Goal: Information Seeking & Learning: Understand process/instructions

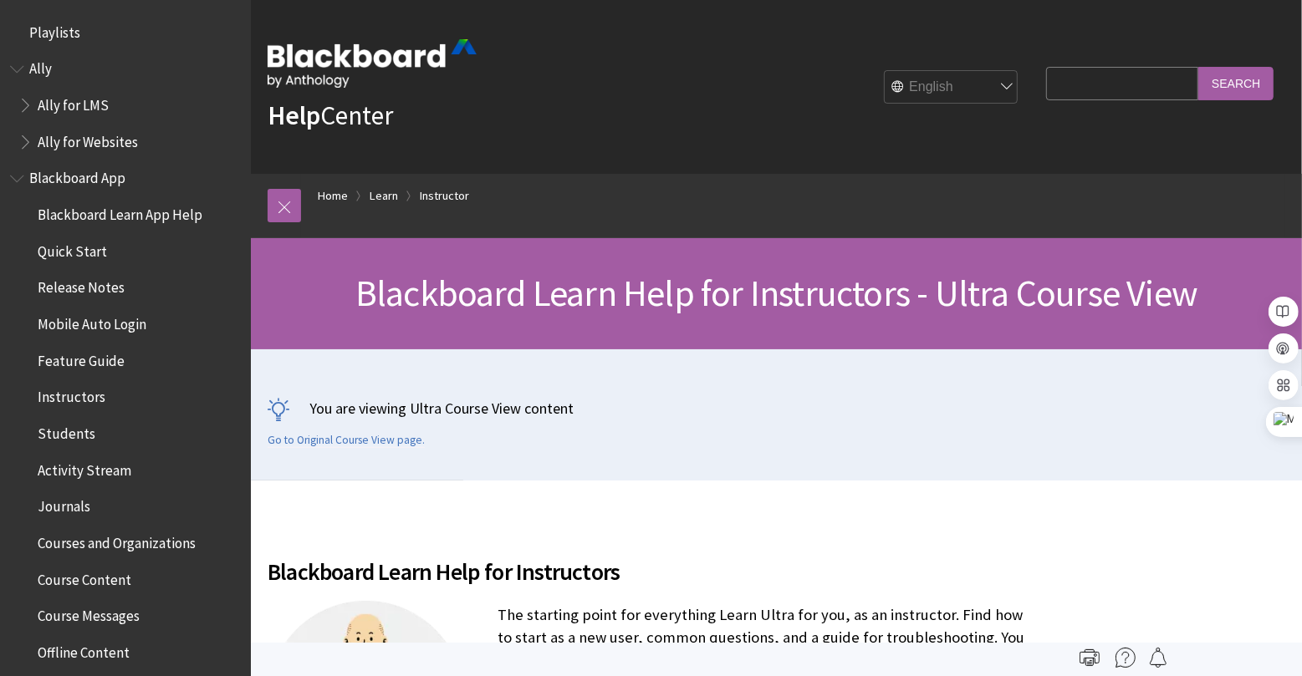
scroll to position [2023, 0]
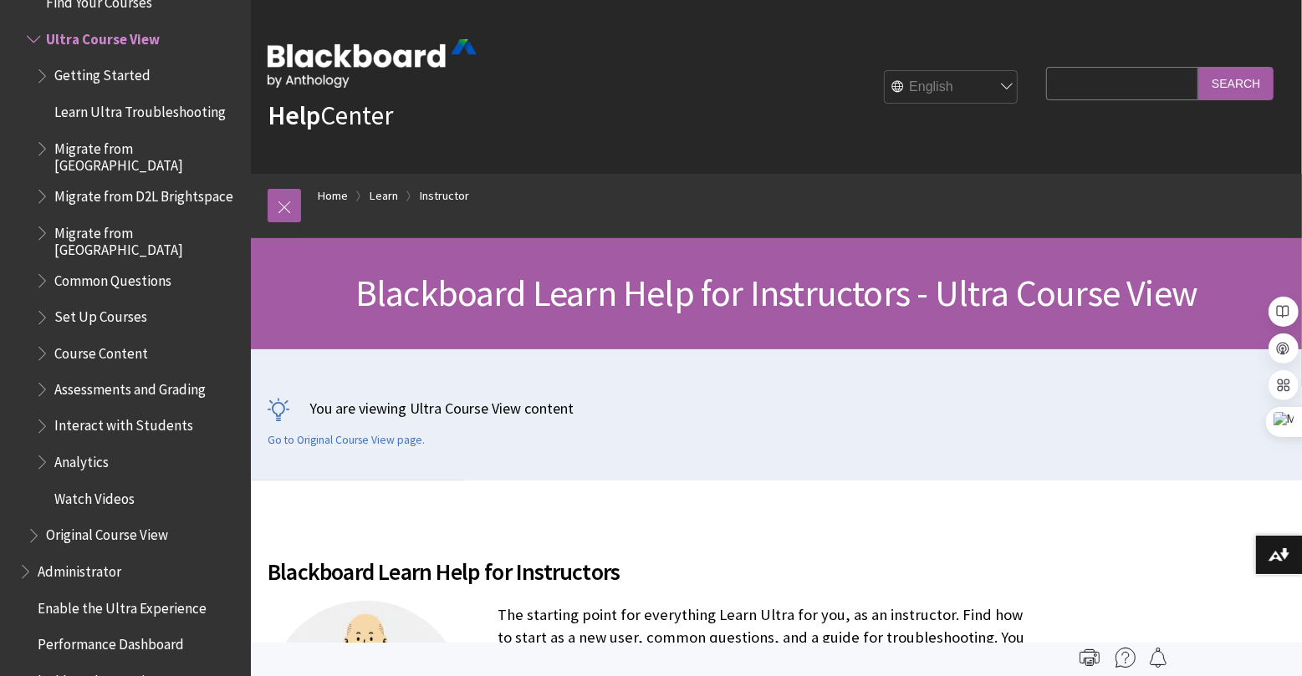
click at [38, 339] on span "Book outline for Blackboard Learn Help" at bounding box center [44, 349] width 18 height 21
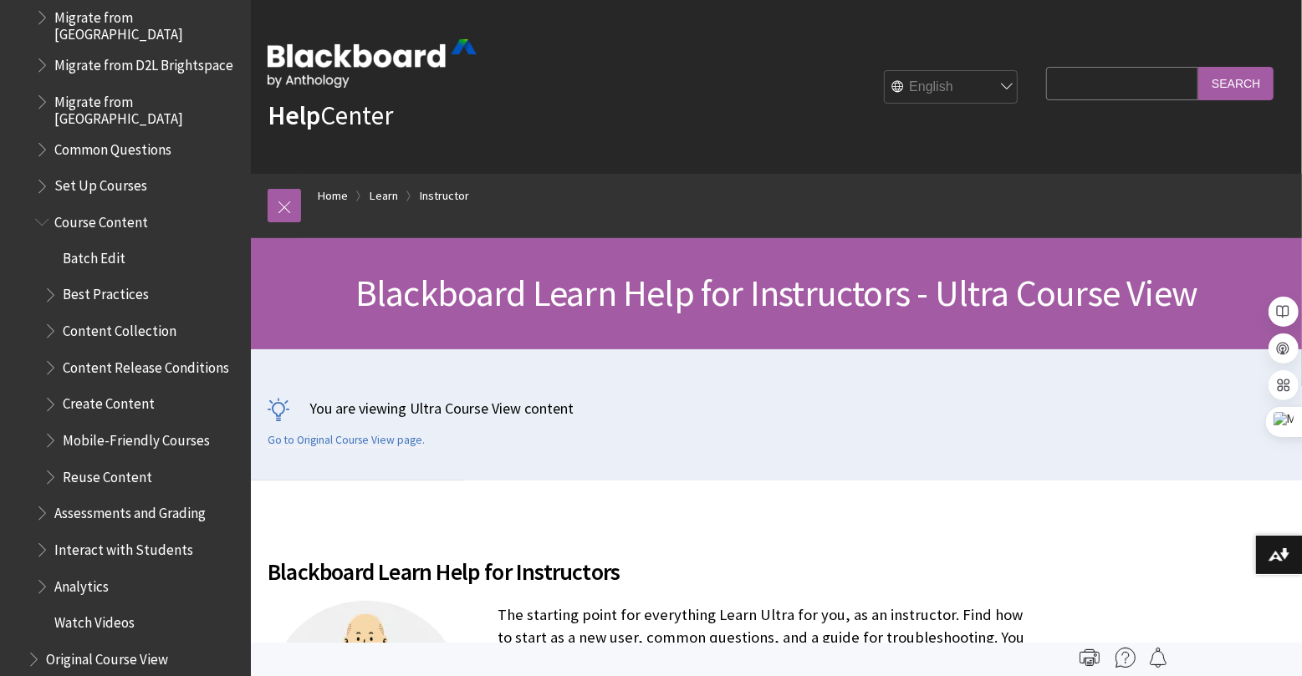
scroll to position [2159, 0]
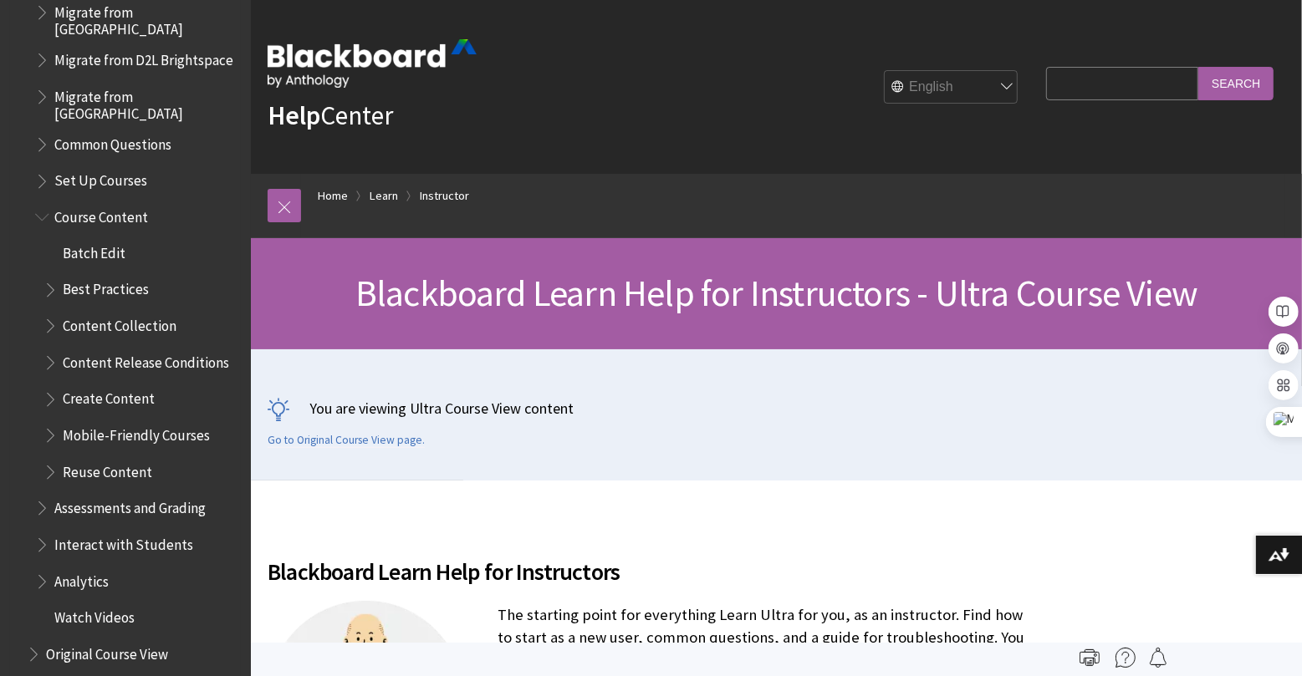
click at [166, 422] on span "Mobile-Friendly Courses" at bounding box center [136, 433] width 147 height 23
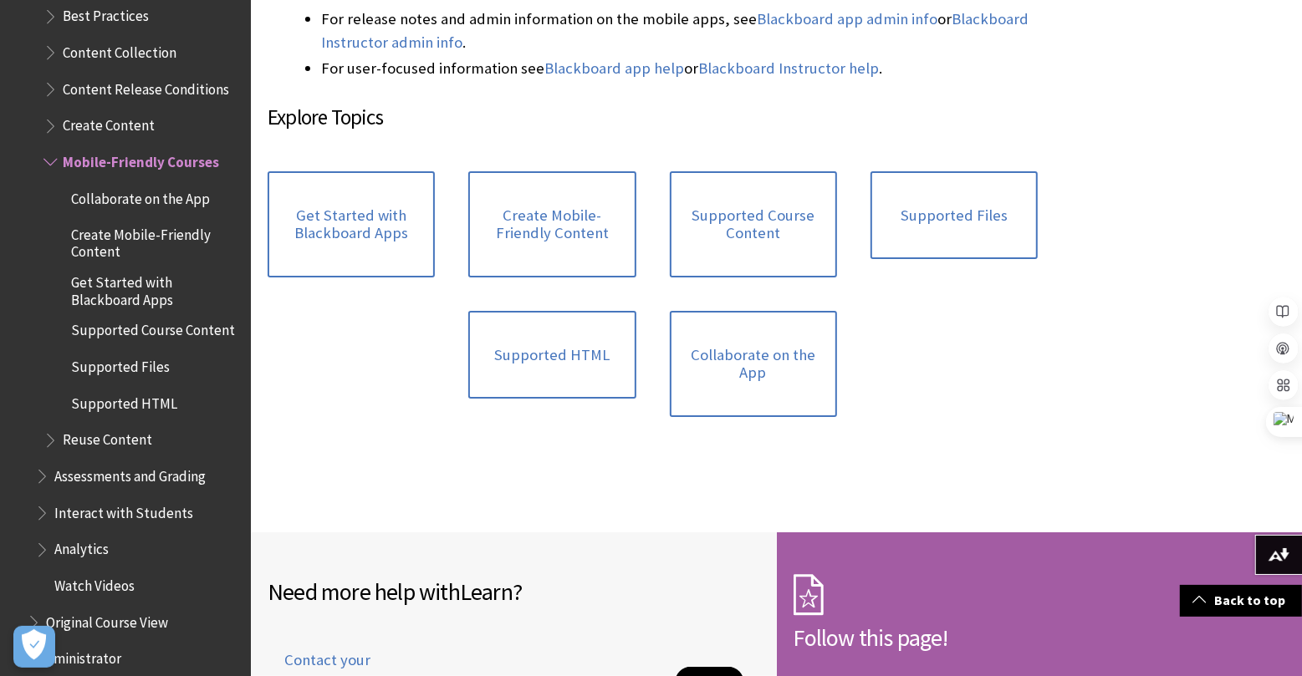
scroll to position [2439, 0]
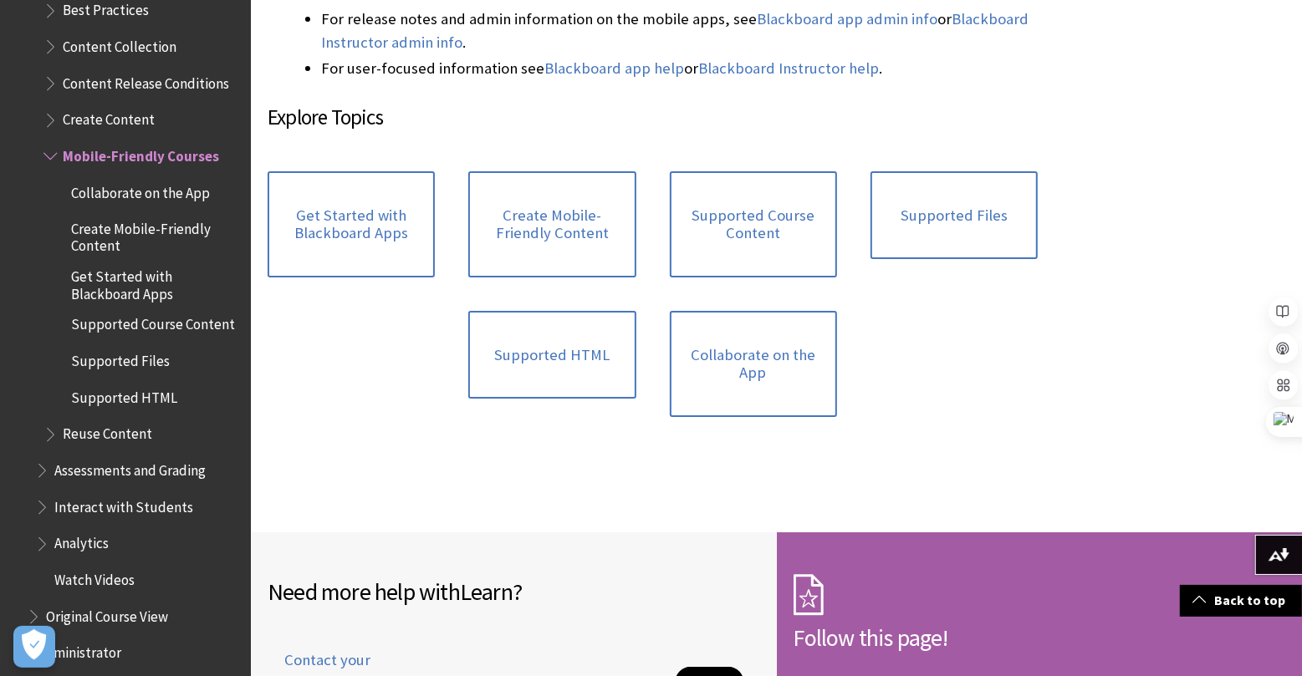
click at [48, 420] on span "Book outline for Blackboard Learn Help" at bounding box center [52, 430] width 18 height 21
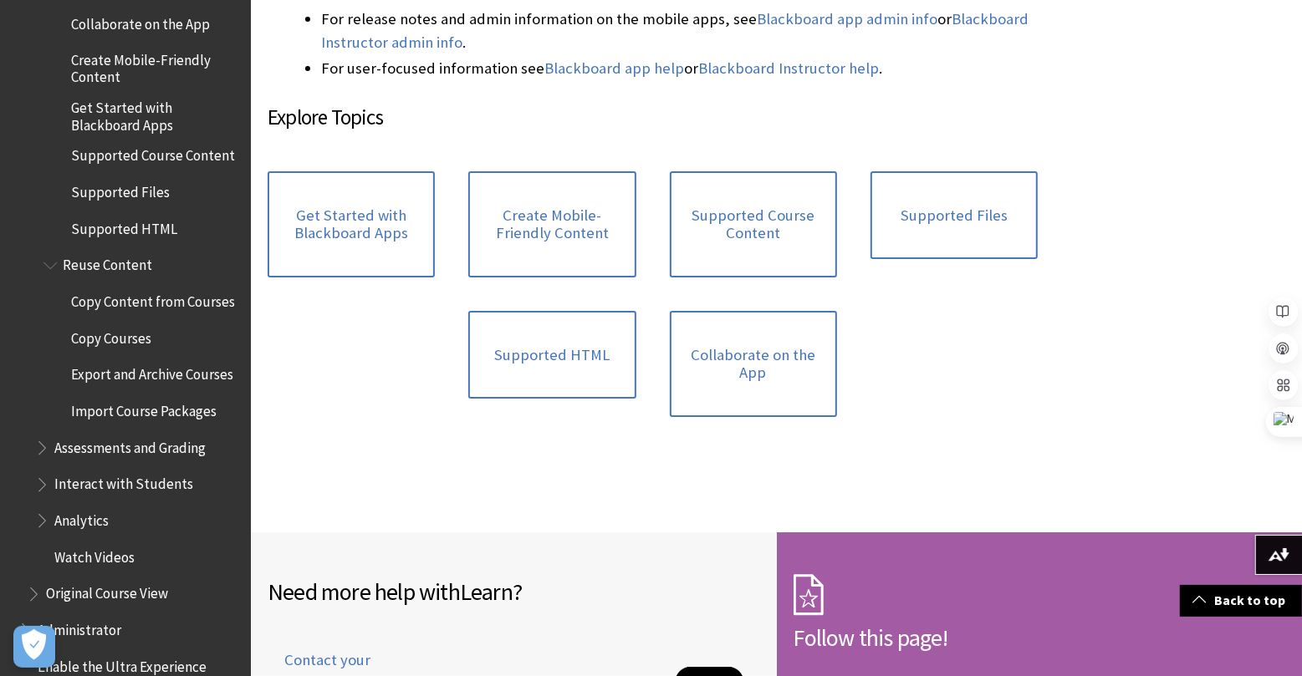
scroll to position [2611, 0]
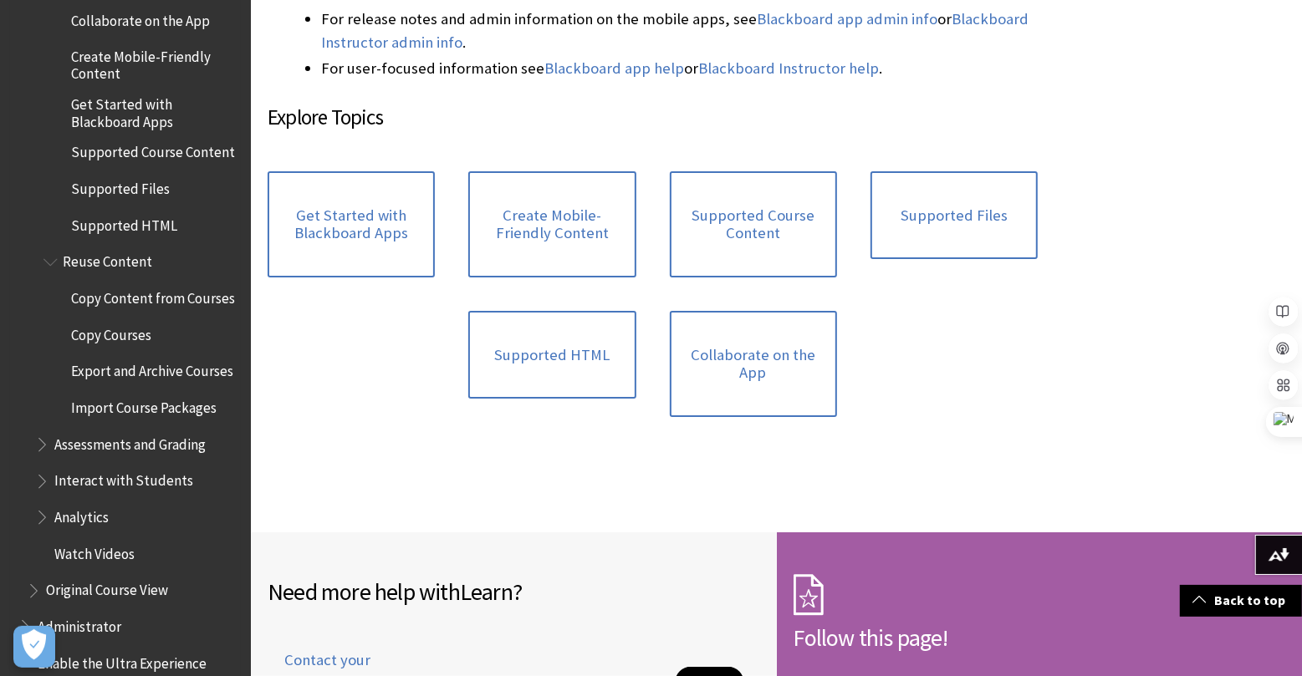
click at [47, 442] on span "Book outline for Blackboard Learn Help" at bounding box center [44, 441] width 18 height 21
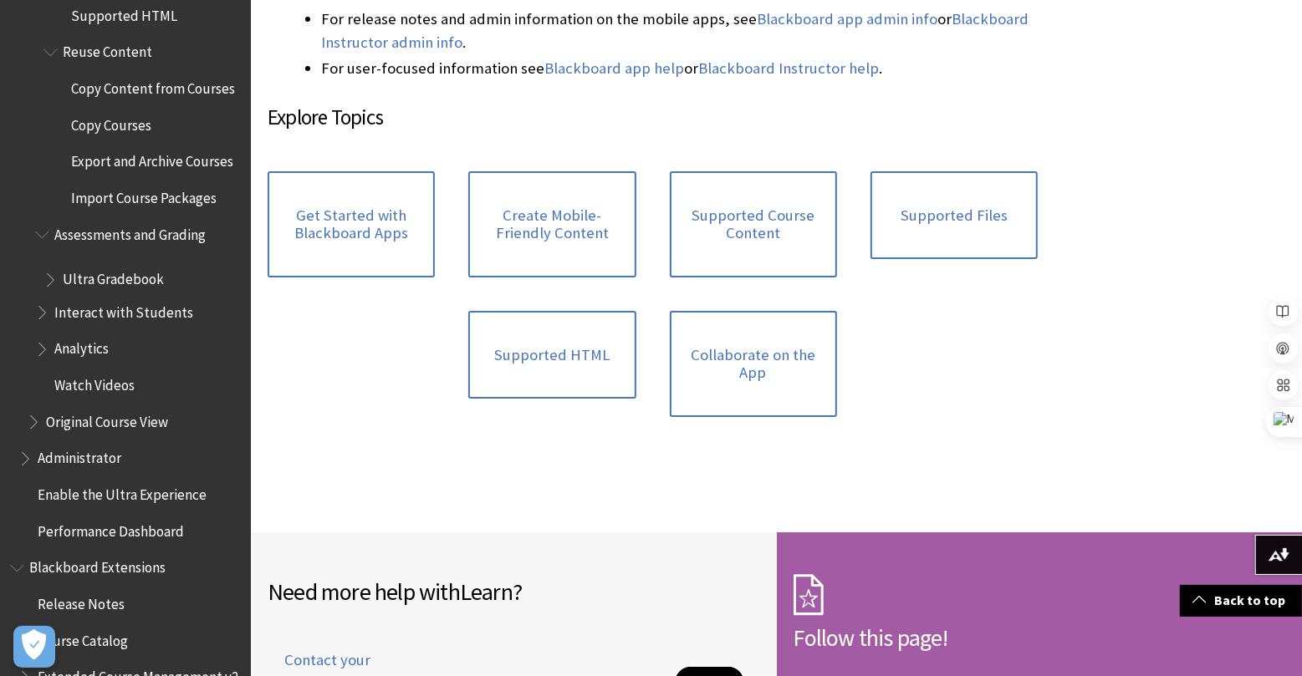
scroll to position [2881, 0]
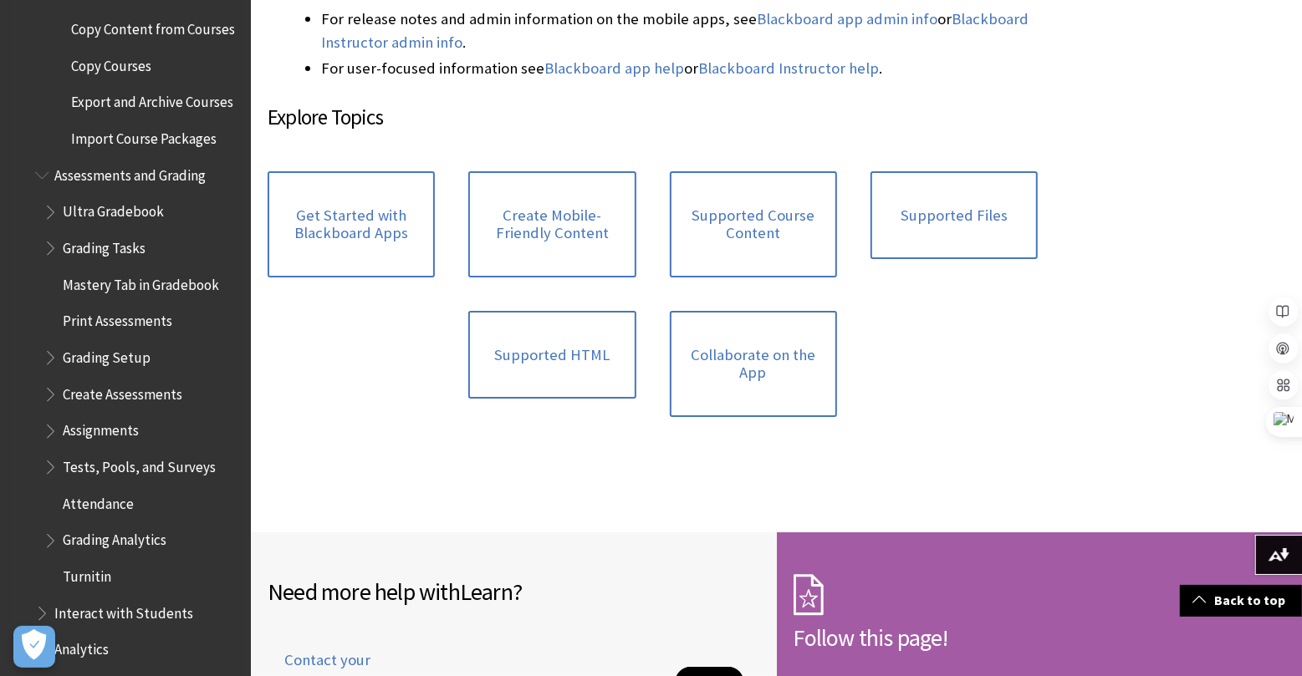
click at [131, 212] on span "Ultra Gradebook" at bounding box center [113, 209] width 101 height 23
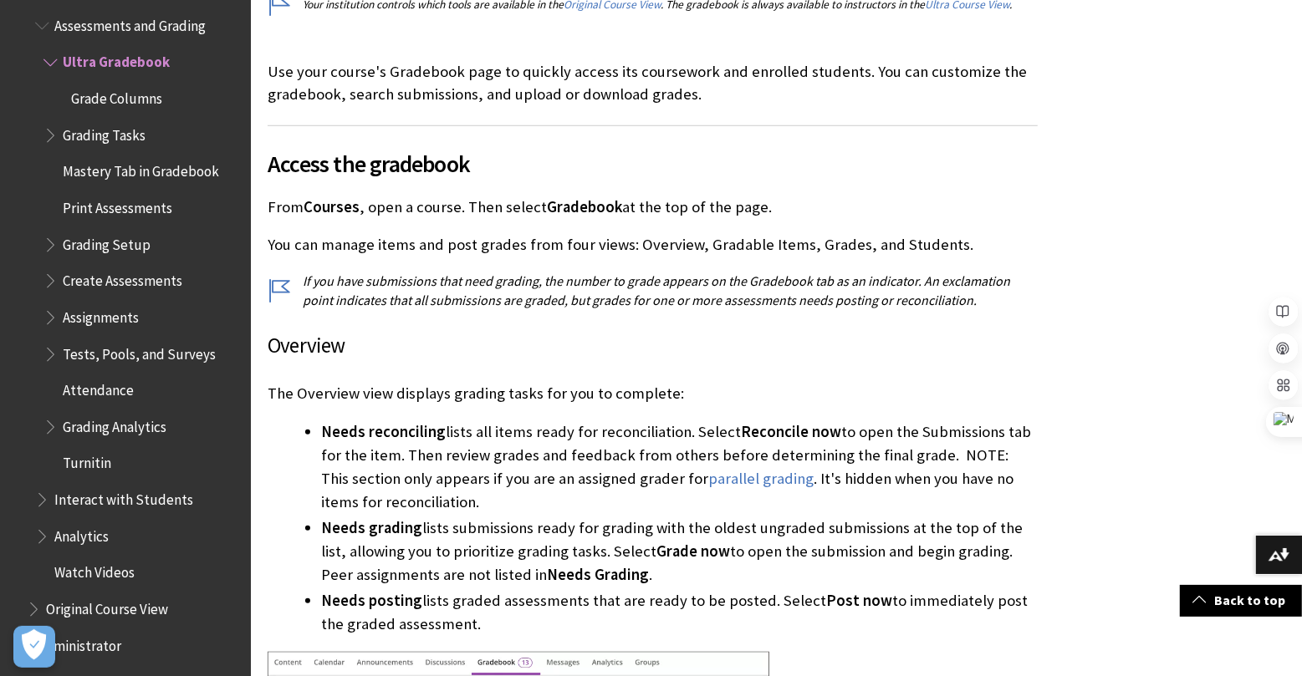
scroll to position [521, 0]
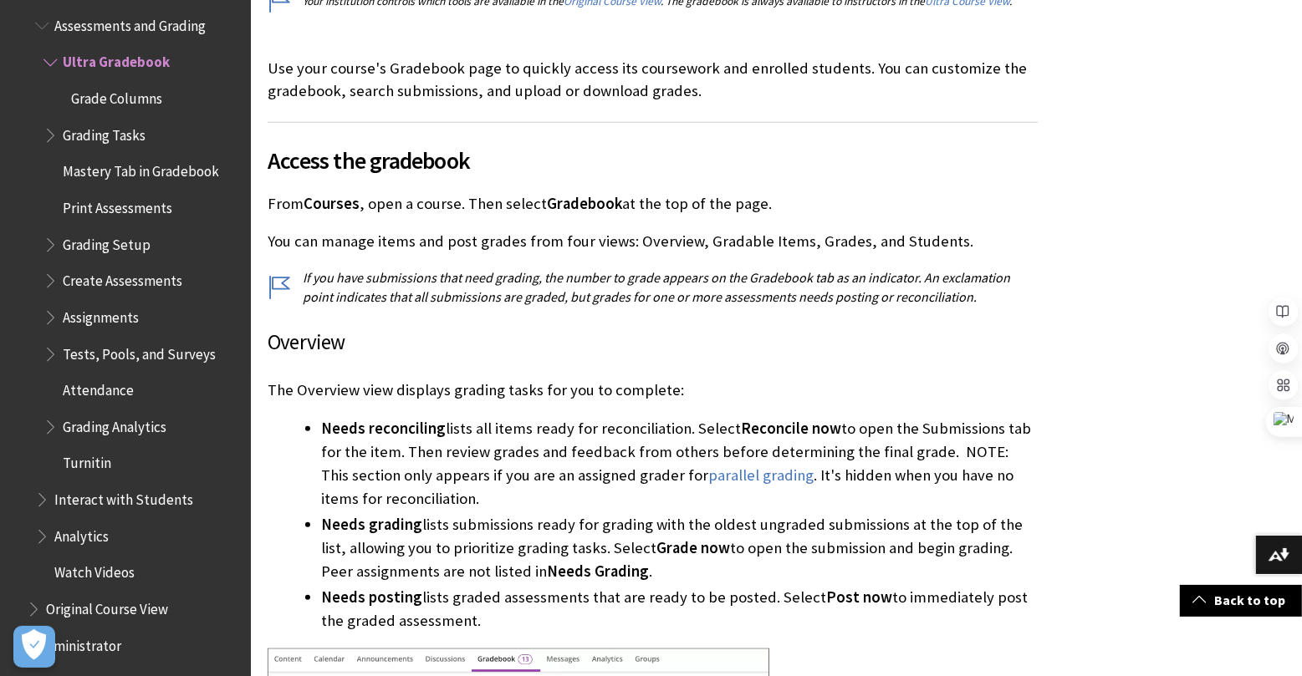
click at [599, 329] on h3 "Overview" at bounding box center [653, 343] width 770 height 32
click at [389, 436] on span "Needs reconciling" at bounding box center [383, 428] width 125 height 19
click at [390, 427] on span "Needs reconciling" at bounding box center [383, 428] width 125 height 19
click at [592, 445] on li "Needs reconciling lists all items ready for reconciliation. Select Reconcile no…" at bounding box center [679, 464] width 716 height 94
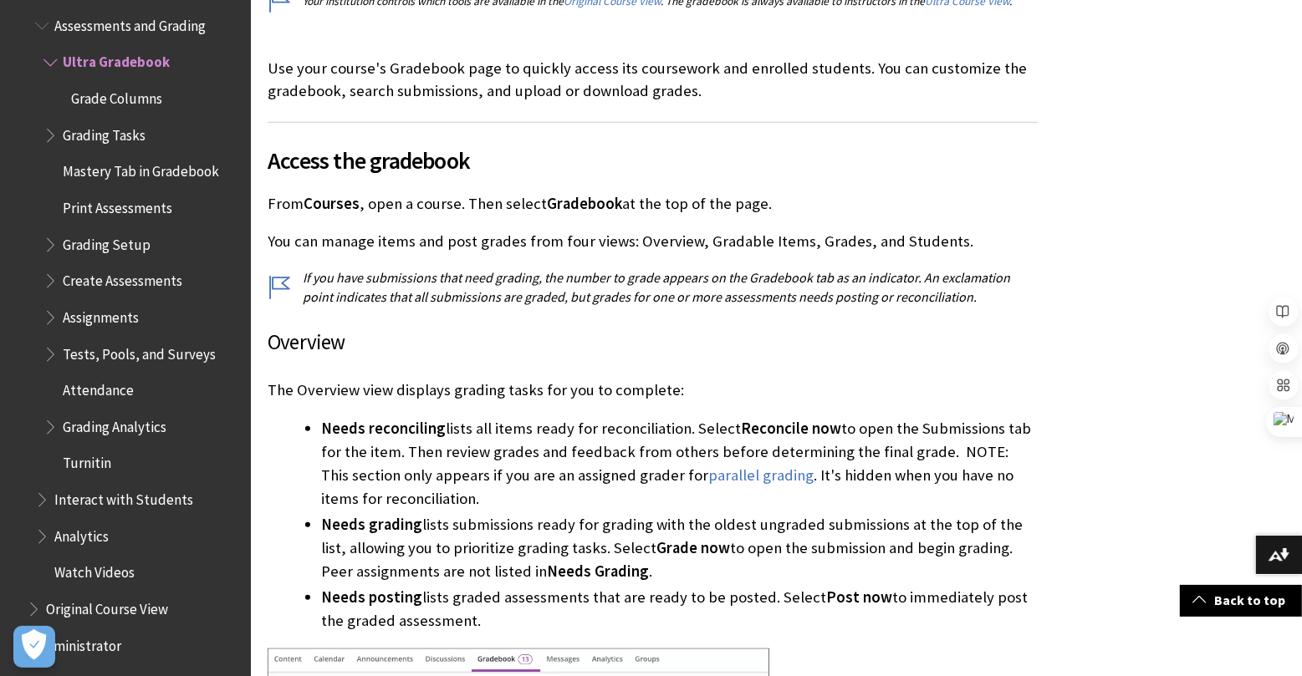
click at [983, 390] on p "The Overview view displays grading tasks for you to complete:" at bounding box center [653, 391] width 770 height 22
click at [418, 424] on span "Needs reconciling" at bounding box center [383, 428] width 125 height 19
click at [526, 502] on li "Needs reconciling lists all items ready for reconciliation. Select Reconcile no…" at bounding box center [679, 464] width 716 height 94
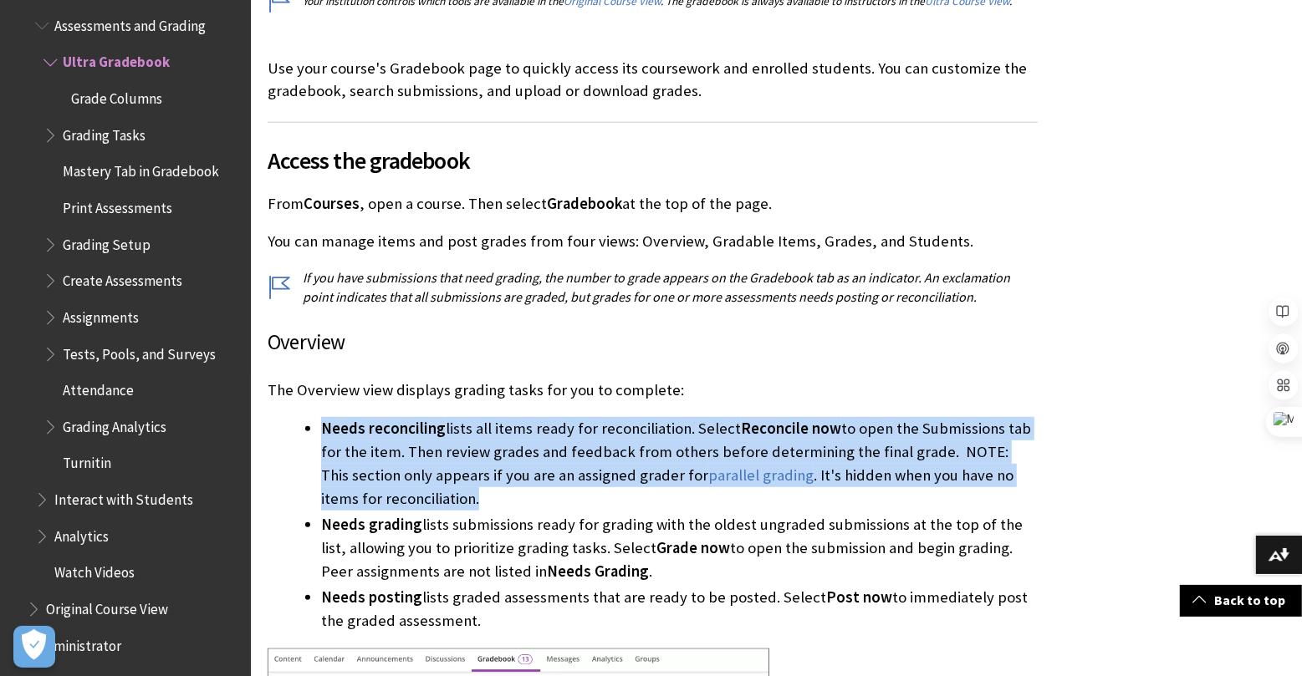
drag, startPoint x: 420, startPoint y: 498, endPoint x: 313, endPoint y: 428, distance: 128.0
click at [313, 428] on ul "Needs reconciling lists all items ready for reconciliation. Select Reconcile no…" at bounding box center [653, 525] width 770 height 216
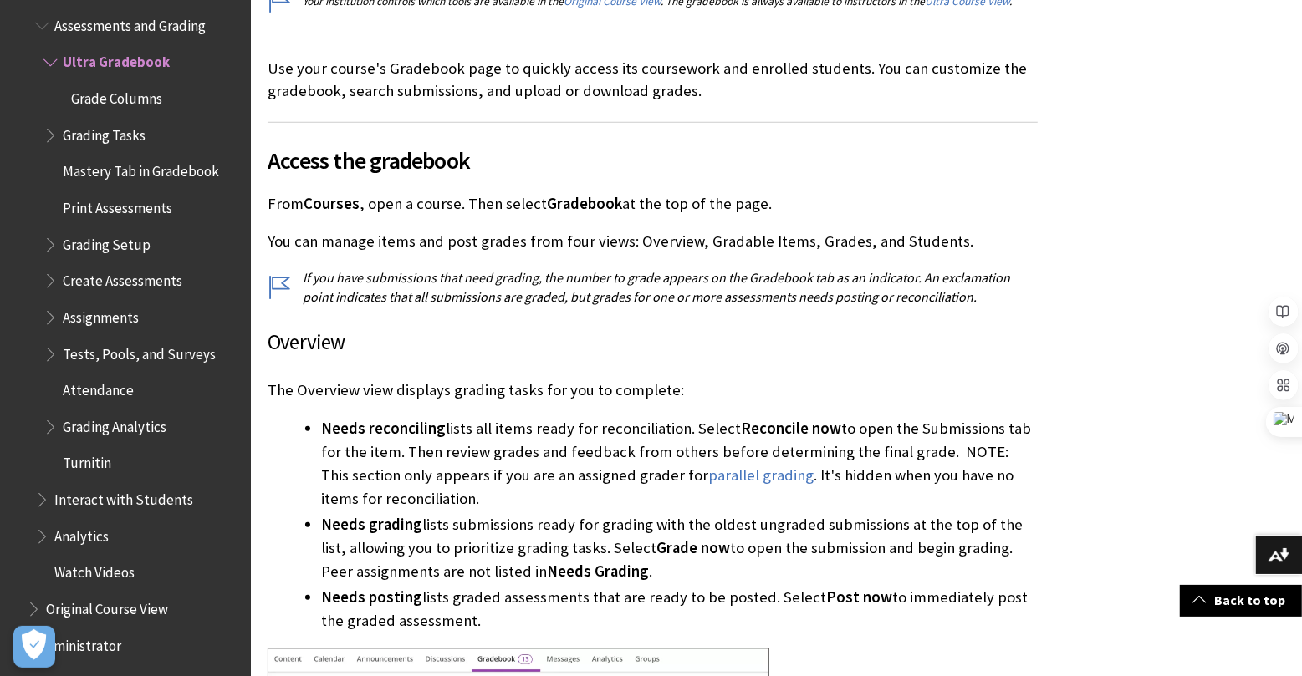
click at [767, 522] on li "Needs grading lists submissions ready for grading with the oldest ungraded subm…" at bounding box center [679, 548] width 716 height 70
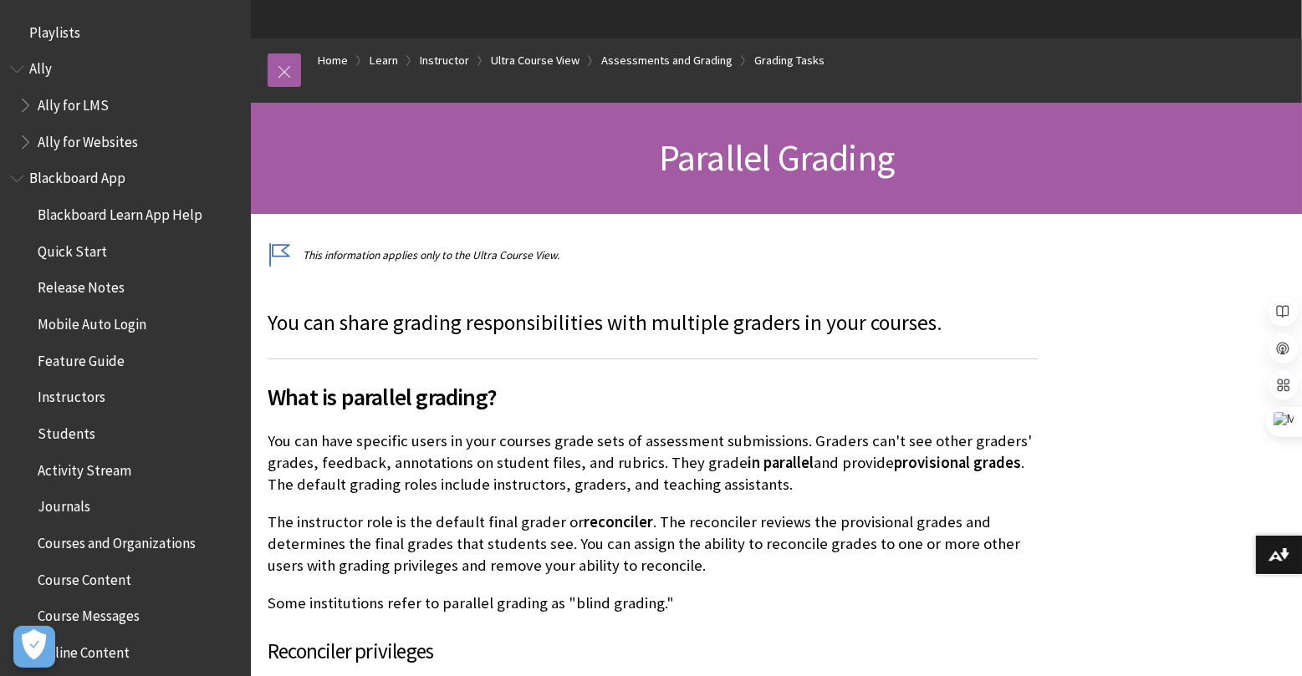
scroll to position [2643, 0]
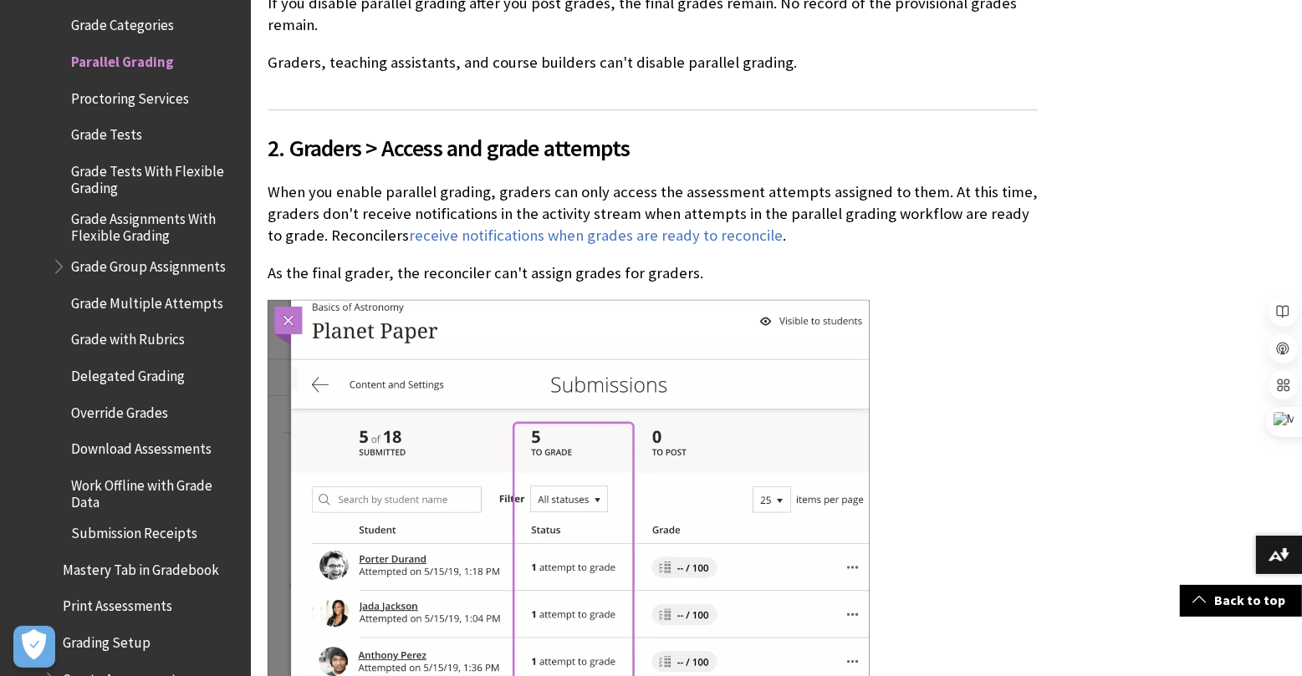
scroll to position [5504, 0]
